Goal: Transaction & Acquisition: Purchase product/service

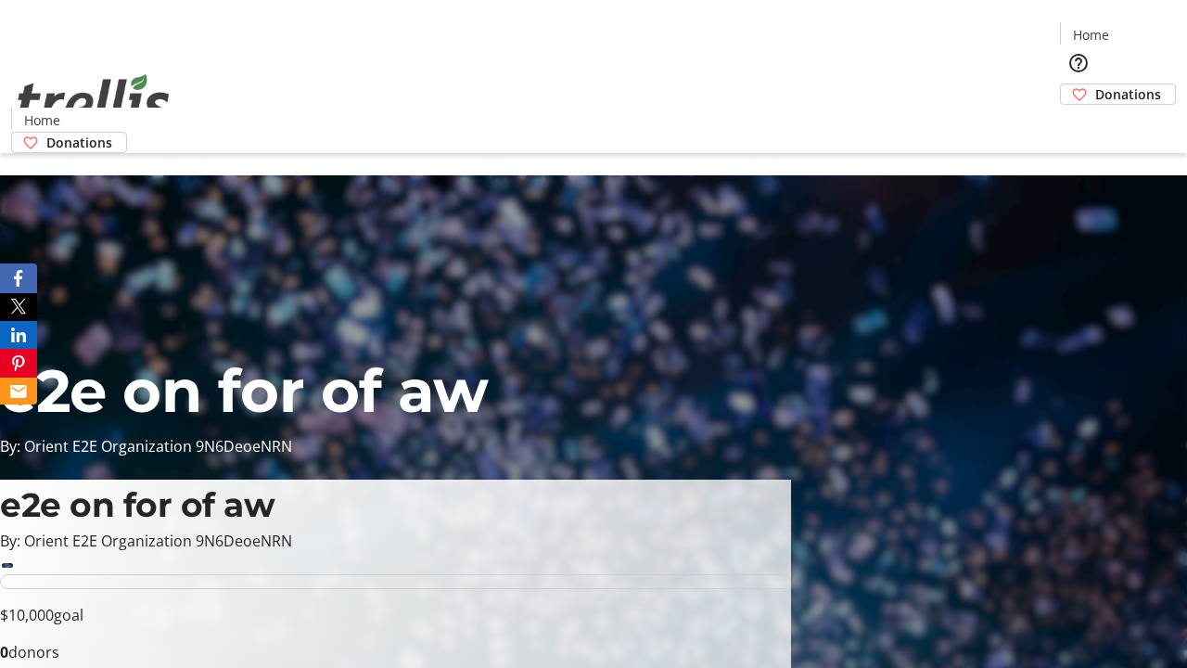
click at [1095, 84] on span "Donations" at bounding box center [1128, 93] width 66 height 19
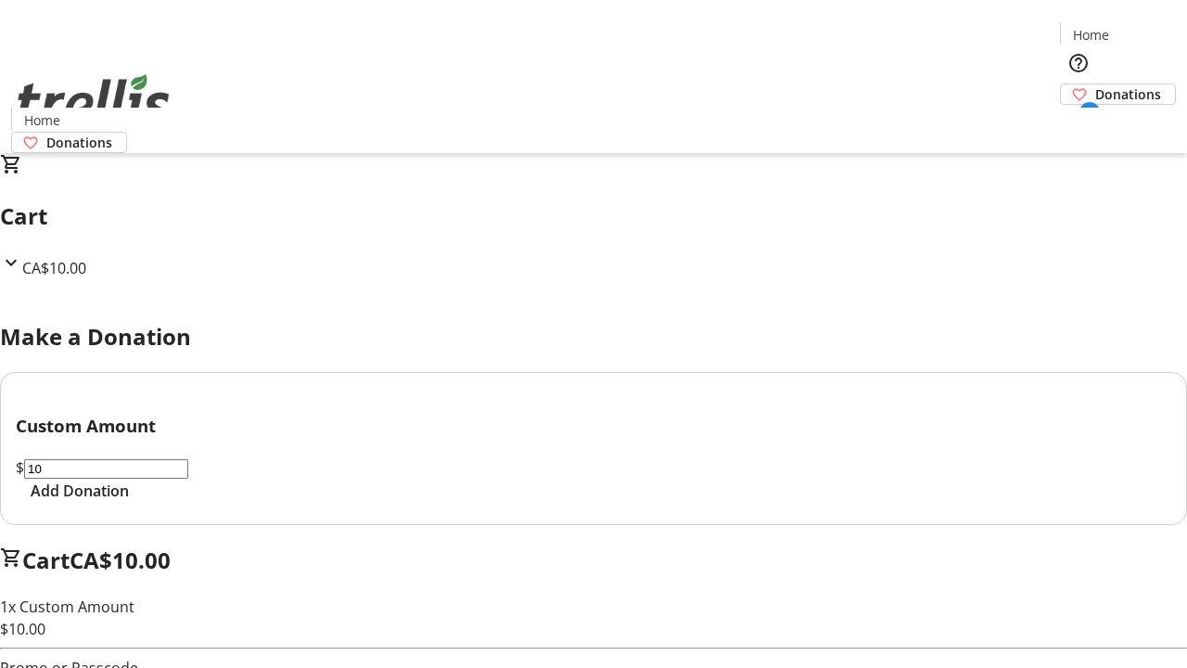
select select "CA"
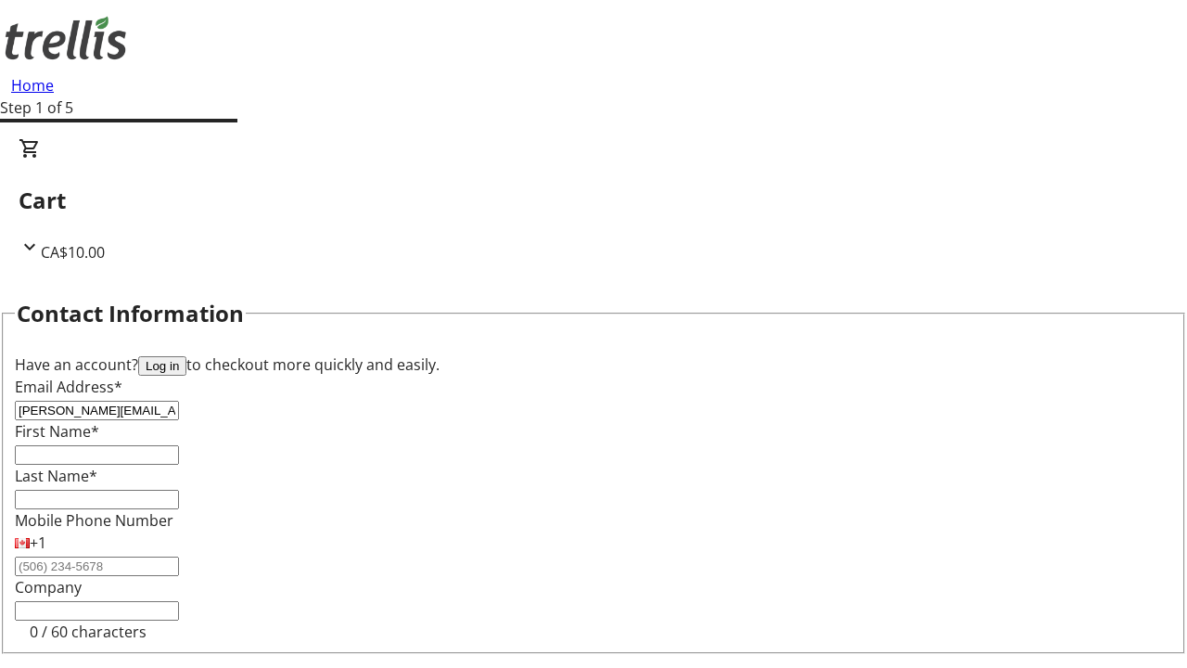
type input "[PERSON_NAME][EMAIL_ADDRESS][DOMAIN_NAME]"
type input "[PERSON_NAME]"
type input "[STREET_ADDRESS][PERSON_NAME]"
type input "Kelowna"
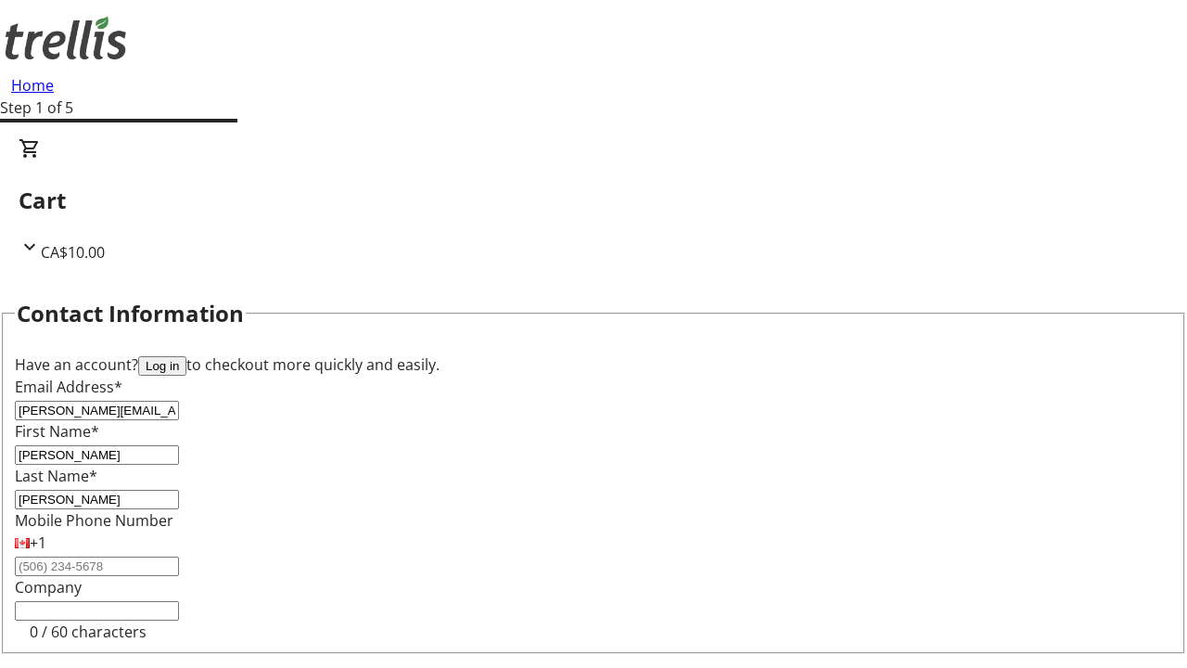
select select "BC"
type input "Kelowna"
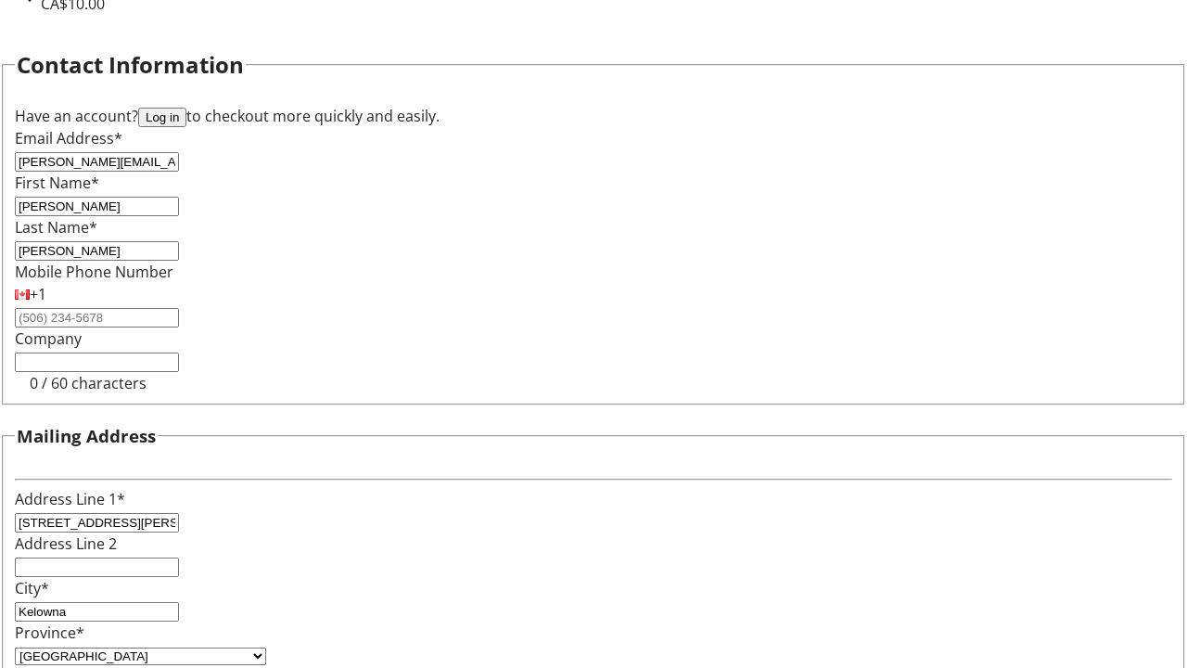
type input "V1Y 0C2"
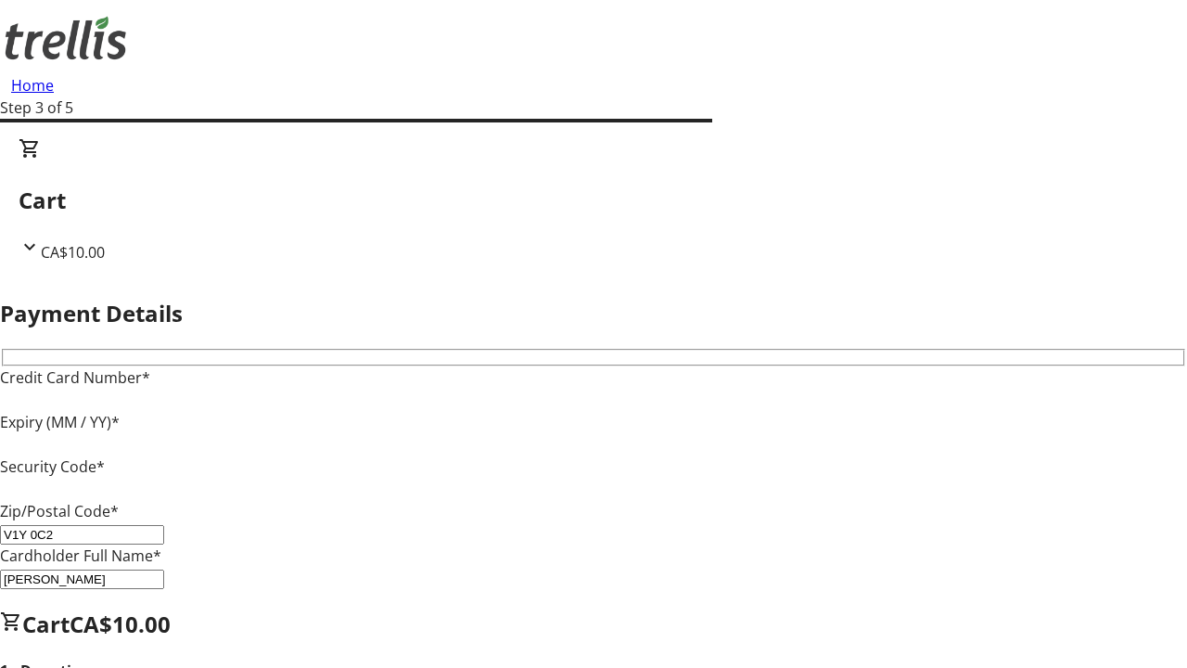
type input "V1Y 0C2"
